Goal: Transaction & Acquisition: Purchase product/service

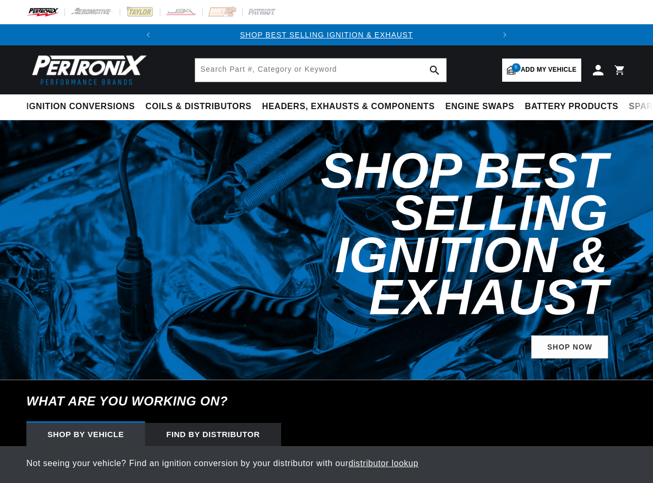
select select "1972"
select select "Ford"
select select "Mustang"
select select "302cid-5.0L"
click at [508, 75] on link "5 Add my vehicle" at bounding box center [541, 70] width 79 height 23
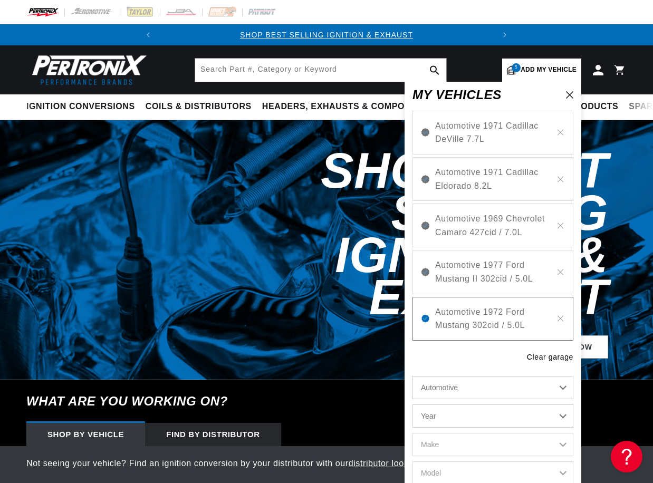
click at [460, 382] on select "Automotive Agricultural Industrial Marine Motorcycle" at bounding box center [492, 387] width 161 height 23
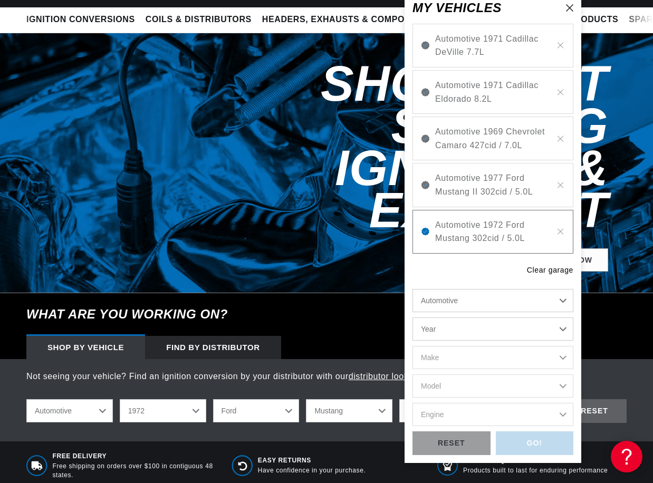
scroll to position [158, 0]
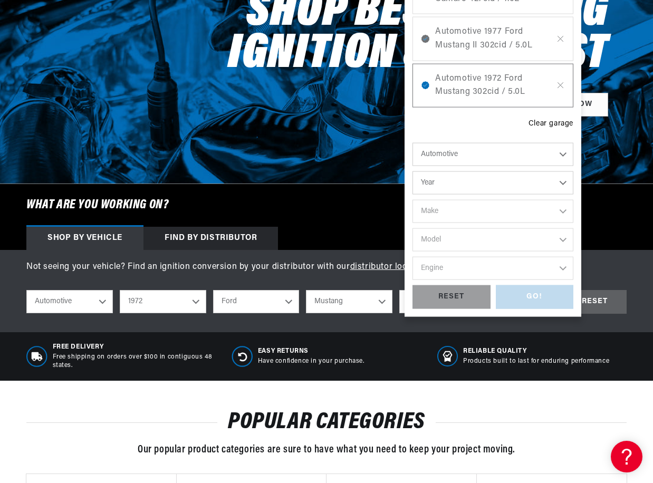
drag, startPoint x: 451, startPoint y: 177, endPoint x: 448, endPoint y: 189, distance: 12.0
click at [451, 177] on select "Year 2026 2025 2024 2023 2022 2021 2020 2019 2018 2017 2016 2015 2014 2013 2012…" at bounding box center [492, 182] width 161 height 23
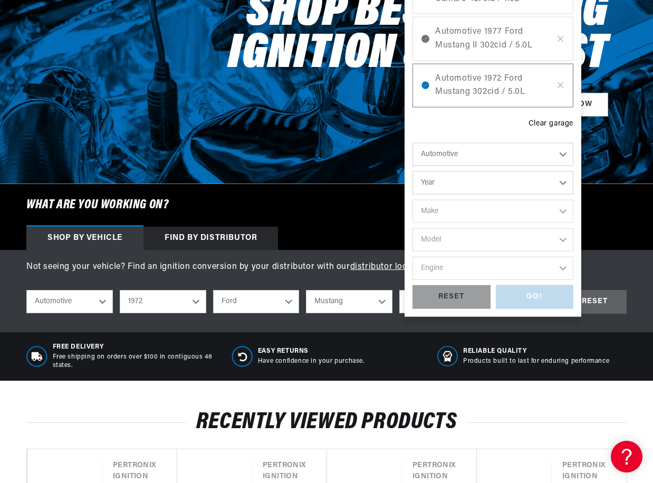
scroll to position [0, 319]
select select "1963"
click at [412, 171] on select "Year 2026 2025 2024 2023 2022 2021 2020 2019 2018 2017 2016 2015 2014 2013 2012…" at bounding box center [492, 182] width 161 height 23
select select "1963"
click at [471, 209] on select "Make American Motors Aston Martin Austin Austin Healey Bentley Buick Cadillac C…" at bounding box center [492, 211] width 161 height 23
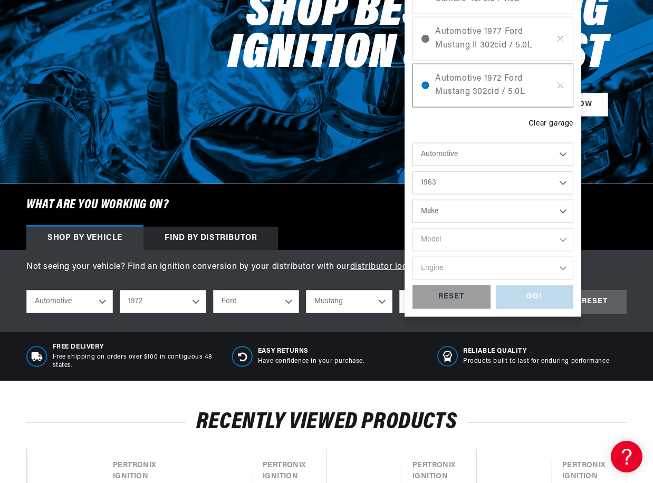
select select "Chevrolet"
click at [412, 200] on select "Make American Motors Aston Martin Austin Austin Healey Bentley Buick Cadillac C…" at bounding box center [492, 211] width 161 height 23
select select "Chevrolet"
click at [456, 246] on select "Model Bel Air Biscayne C10 Pickup C20 Pickup C30 Pickup Chevy II Corvair Corvet…" at bounding box center [492, 239] width 161 height 23
select select "Corvette"
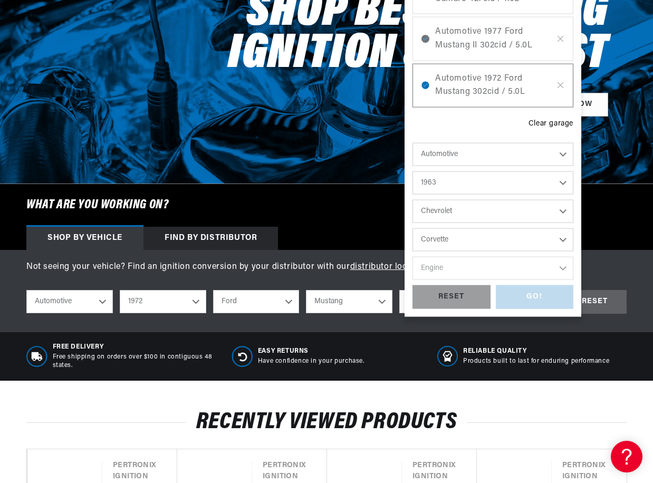
click at [412, 228] on select "Model Bel Air Biscayne C10 Pickup C20 Pickup C30 Pickup Chevy II Corvair Corvet…" at bounding box center [492, 239] width 161 height 23
select select "Corvette"
click at [458, 274] on select "Engine 6.5L 7.4L 283cid / 4.6L 327cid / 5.3L 327cid / 5.4L 348cid / 5.7L 427cid…" at bounding box center [492, 268] width 161 height 23
select select "327cid-5.4L"
click at [412, 257] on select "Engine 6.5L 7.4L 283cid / 4.6L 327cid / 5.3L 327cid / 5.4L 348cid / 5.7L 427cid…" at bounding box center [492, 268] width 161 height 23
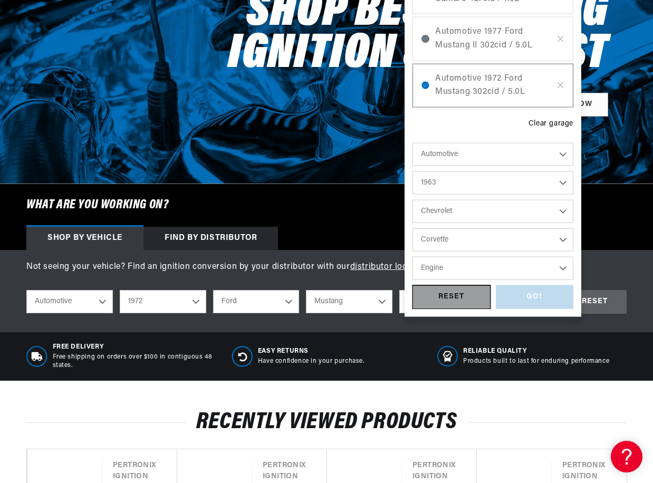
select select "327cid-5.4L"
drag, startPoint x: 450, startPoint y: 293, endPoint x: 594, endPoint y: 256, distance: 149.1
click at [531, 276] on div "Automotive Agricultural Industrial Marine Motorcycle 2026 2025 2024 2023 2022 2…" at bounding box center [492, 226] width 161 height 166
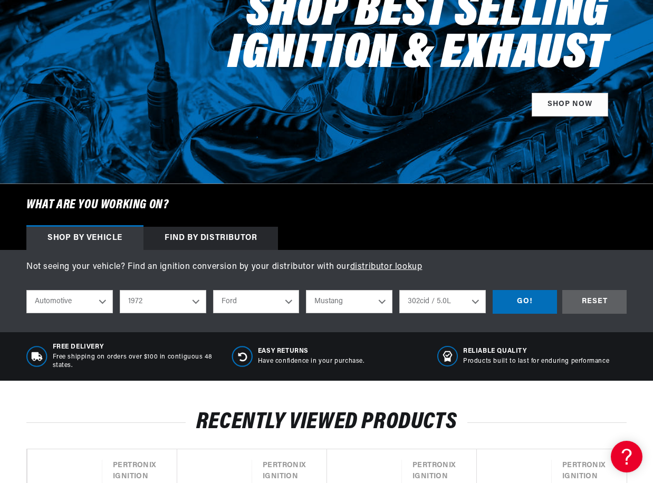
drag, startPoint x: 594, startPoint y: 256, endPoint x: 572, endPoint y: 287, distance: 38.2
click at [591, 258] on div "Not seeing your vehicle? Find an ignition conversion by your distributor with o…" at bounding box center [326, 291] width 653 height 82
click at [508, 301] on div "GO!" at bounding box center [524, 302] width 64 height 24
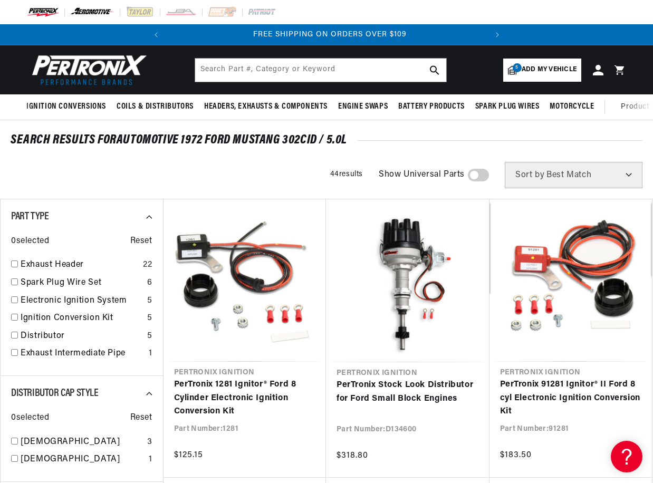
scroll to position [0, 319]
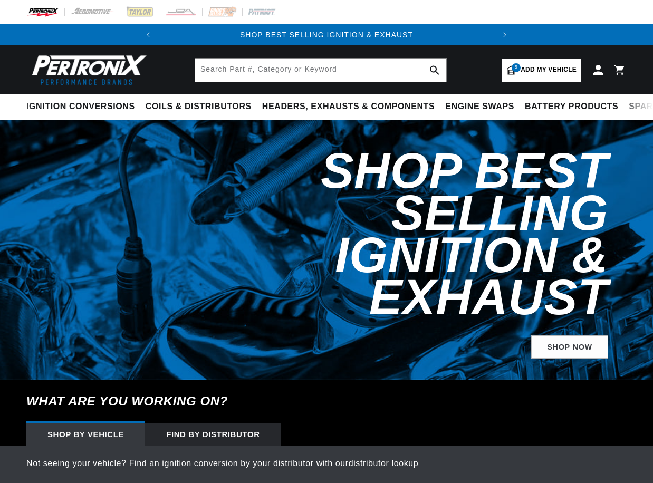
select select "1972"
select select "Ford"
select select "Mustang"
select select "302cid-5.0L"
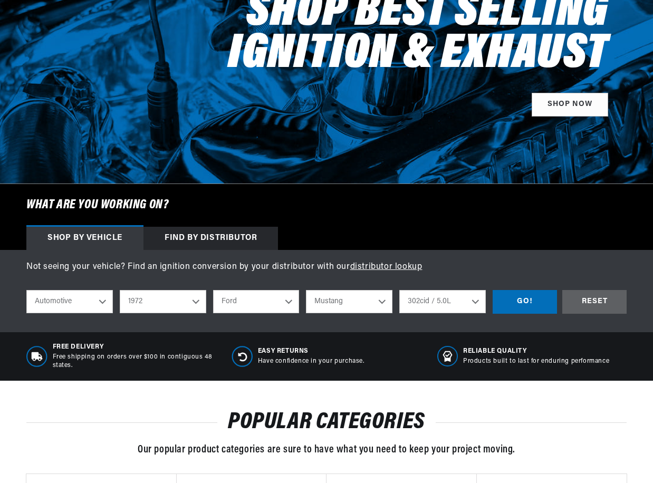
click at [416, 306] on select "200cid / 3.3L 250cid / 4.1L 289cid / 4.7L 302cid / 5.0L 351cid / 5.8L 351W 390c…" at bounding box center [442, 301] width 86 height 23
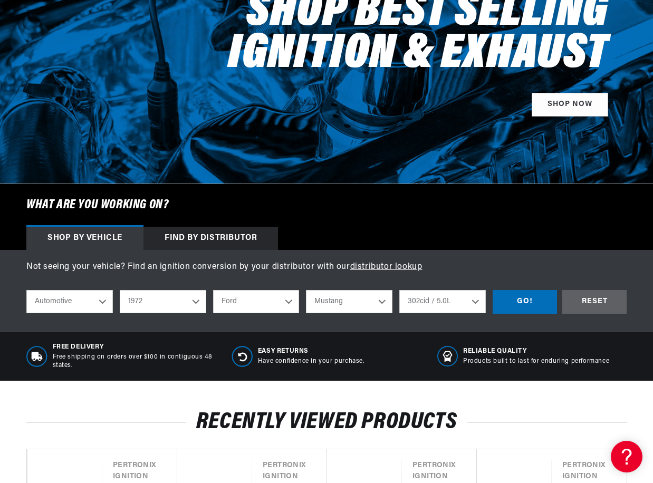
click at [547, 257] on div "Not seeing your vehicle? Find an ignition conversion by your distributor with o…" at bounding box center [326, 291] width 653 height 82
drag, startPoint x: 79, startPoint y: 298, endPoint x: 168, endPoint y: 307, distance: 89.5
click at [79, 298] on select "Automotive Agricultural Industrial Marine Motorcycle" at bounding box center [69, 301] width 86 height 23
click at [125, 307] on select "2026 2025 2024 2023 2022 2021 2020 2019 2018 2017 2016 2015 2014 2013 2012 2011…" at bounding box center [163, 301] width 86 height 23
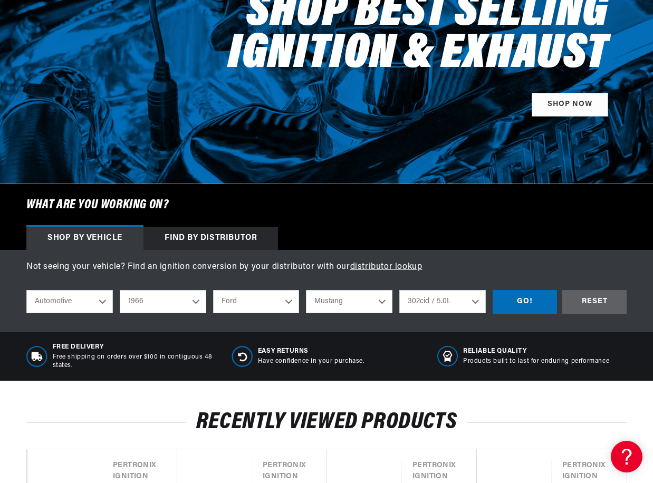
click at [120, 291] on select "2026 2025 2024 2023 2022 2021 2020 2019 2018 2017 2016 2015 2014 2013 2012 2011…" at bounding box center [163, 301] width 86 height 23
select select "1966"
click at [241, 293] on select "Alfa Romeo American Motors Aston Martin Austin Austin Healey Avanti Bentley Bui…" at bounding box center [256, 301] width 86 height 23
click at [213, 291] on select "Alfa Romeo American Motors Aston Martin Austin Austin Healey Avanti Bentley Bui…" at bounding box center [256, 301] width 86 height 23
select select "Chevrolet"
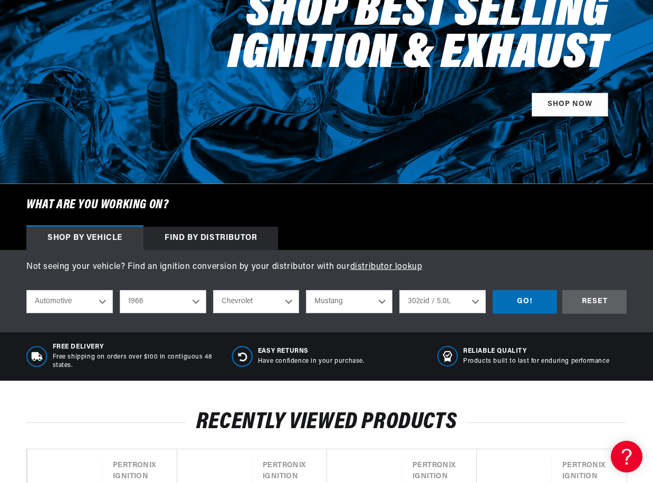
select select "Model"
select select "Engine"
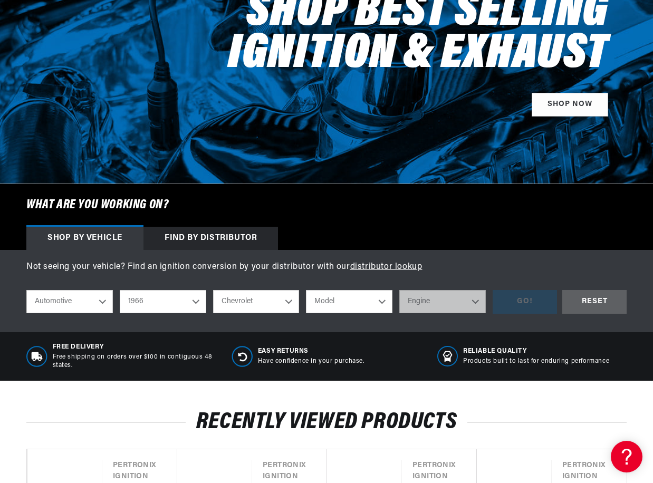
click at [329, 299] on select "Model Bel Air Biscayne C10 Pickup C20 Pickup C30 Pickup C50 C60 Caprice Chevell…" at bounding box center [349, 301] width 86 height 23
select select "Corvette"
click at [306, 291] on select "Model Bel Air Biscayne C10 Pickup C20 Pickup C30 Pickup C50 C60 Caprice Chevell…" at bounding box center [349, 301] width 86 height 23
select select "Corvette"
click at [425, 296] on select "Engine 5.7L 7.4L 283cid / 4.6L 327cid / 5.3L 327cid / 5.4L 396cid / 6.5L 427cid…" at bounding box center [442, 301] width 86 height 23
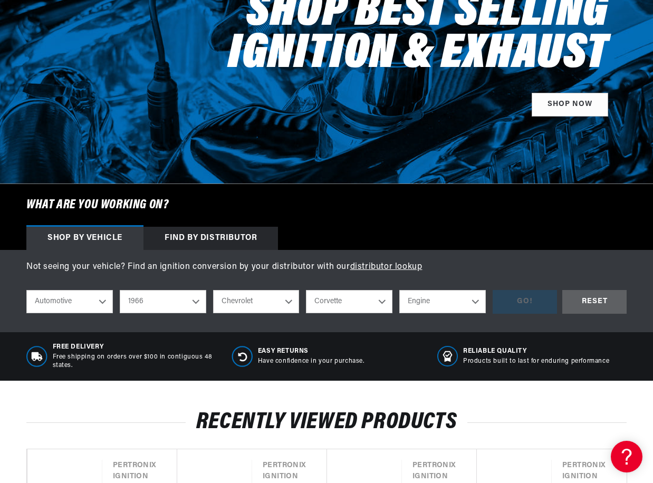
scroll to position [0, 0]
select select "327cid-5.4L"
click at [399, 291] on select "Engine 5.7L 7.4L 283cid / 4.6L 327cid / 5.3L 327cid / 5.4L 396cid / 6.5L 427cid…" at bounding box center [442, 301] width 86 height 23
select select "327cid-5.4L"
click at [521, 308] on div "GO!" at bounding box center [524, 302] width 64 height 24
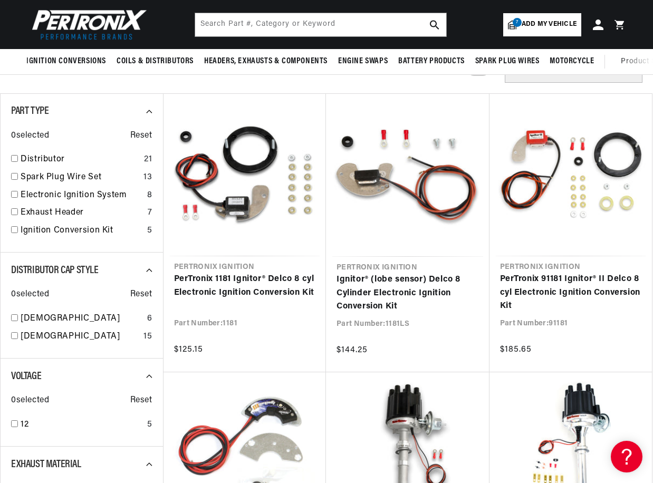
scroll to position [0, 319]
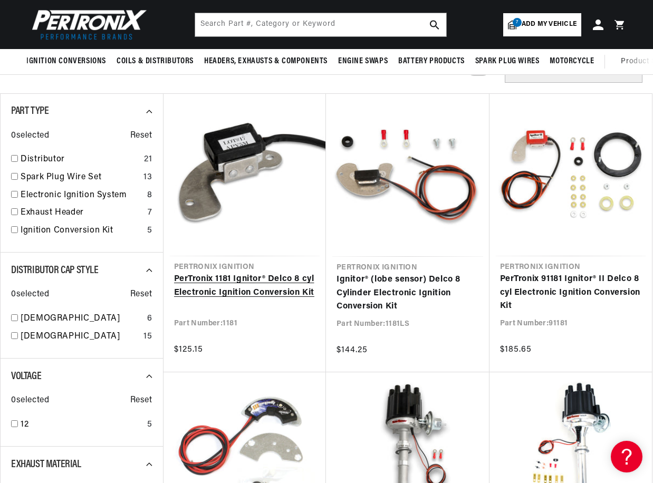
click at [254, 273] on link "PerTronix 1181 Ignitor® Delco 8 cyl Electronic Ignition Conversion Kit" at bounding box center [245, 286] width 142 height 27
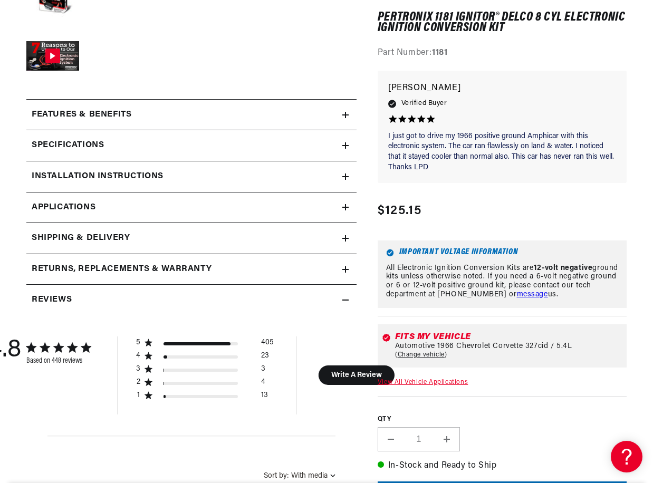
scroll to position [422, 0]
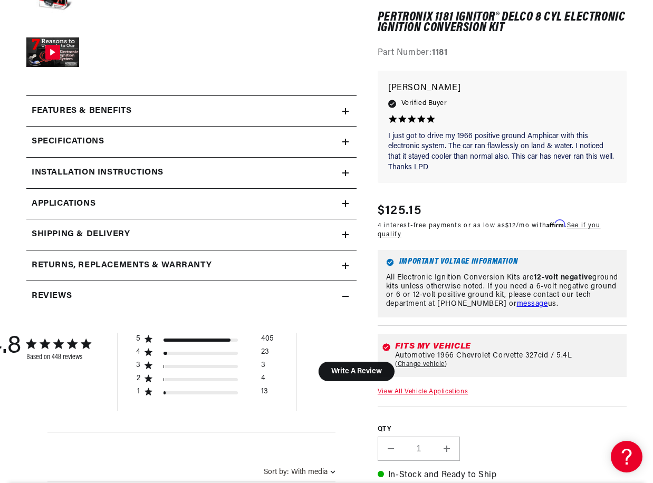
click at [122, 116] on h2 "Features & Benefits" at bounding box center [82, 111] width 100 height 14
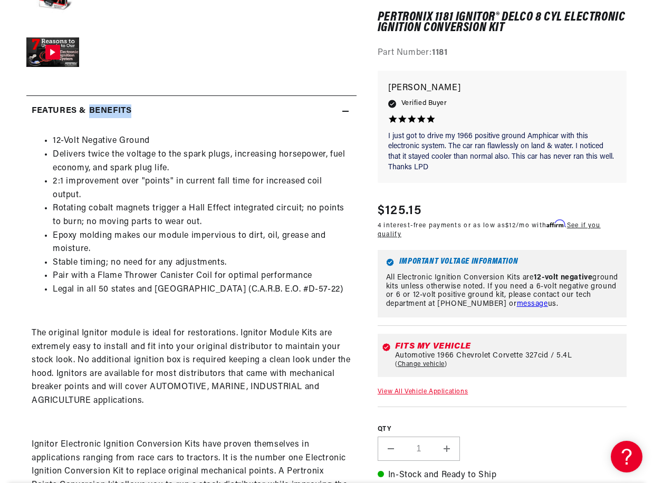
click at [122, 116] on h2 "Features & Benefits" at bounding box center [82, 111] width 100 height 14
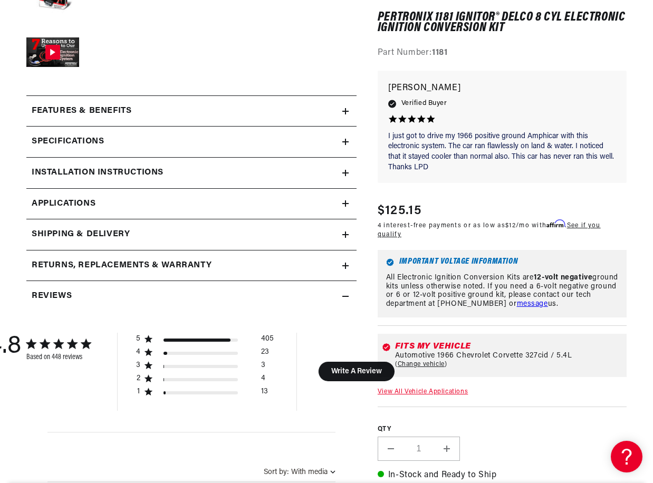
click at [81, 186] on summary "Installation instructions" at bounding box center [191, 173] width 330 height 31
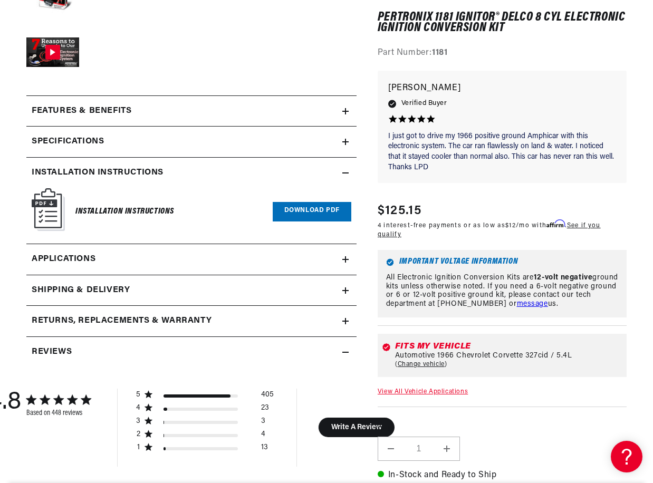
click at [84, 178] on h2 "Installation instructions" at bounding box center [98, 173] width 132 height 14
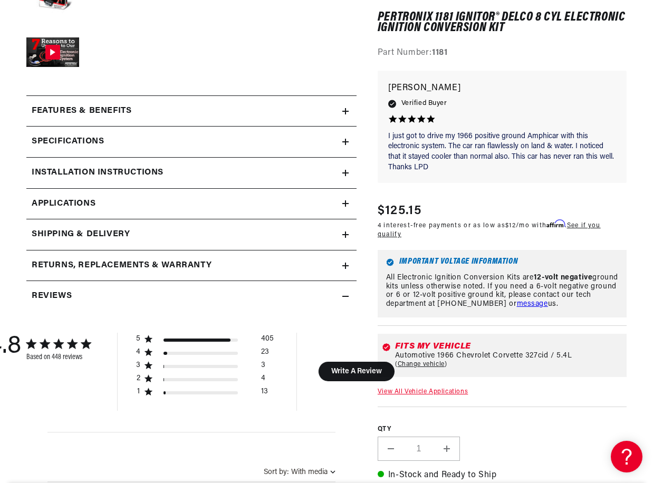
scroll to position [0, 13]
